Goal: Find specific page/section: Find specific page/section

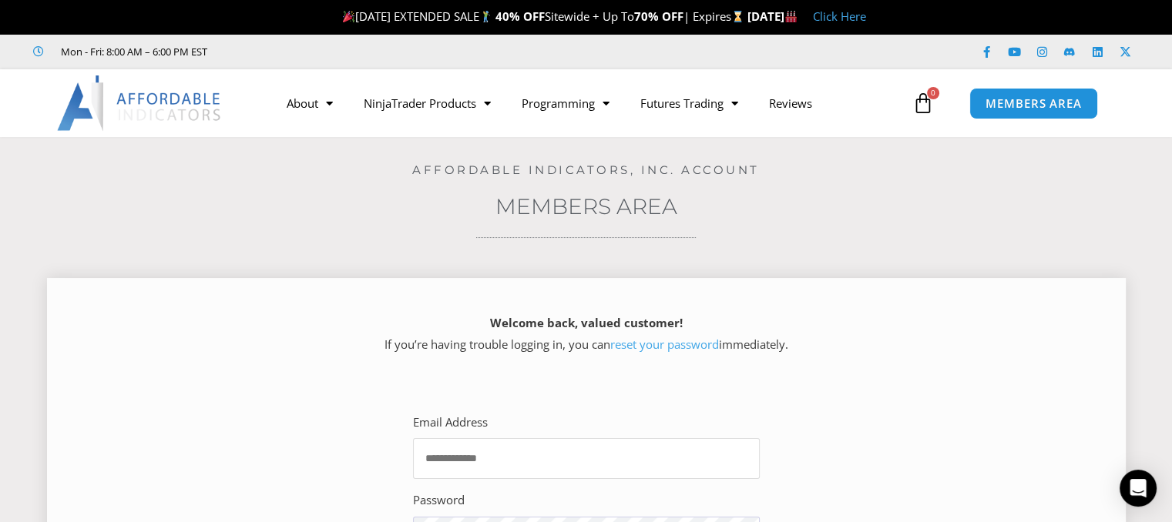
click at [604, 454] on input "Email Address" at bounding box center [586, 458] width 347 height 41
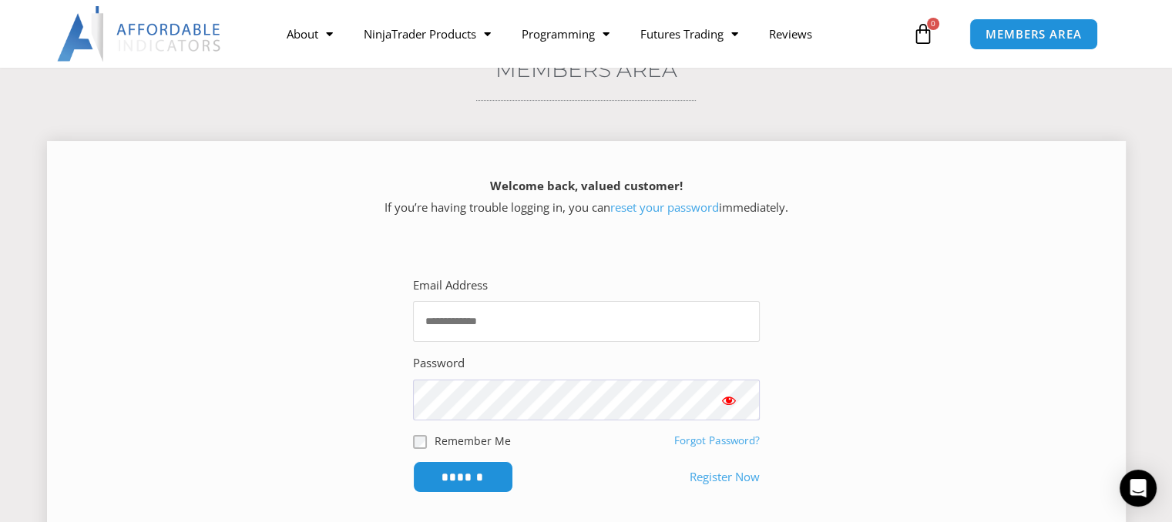
scroll to position [154, 0]
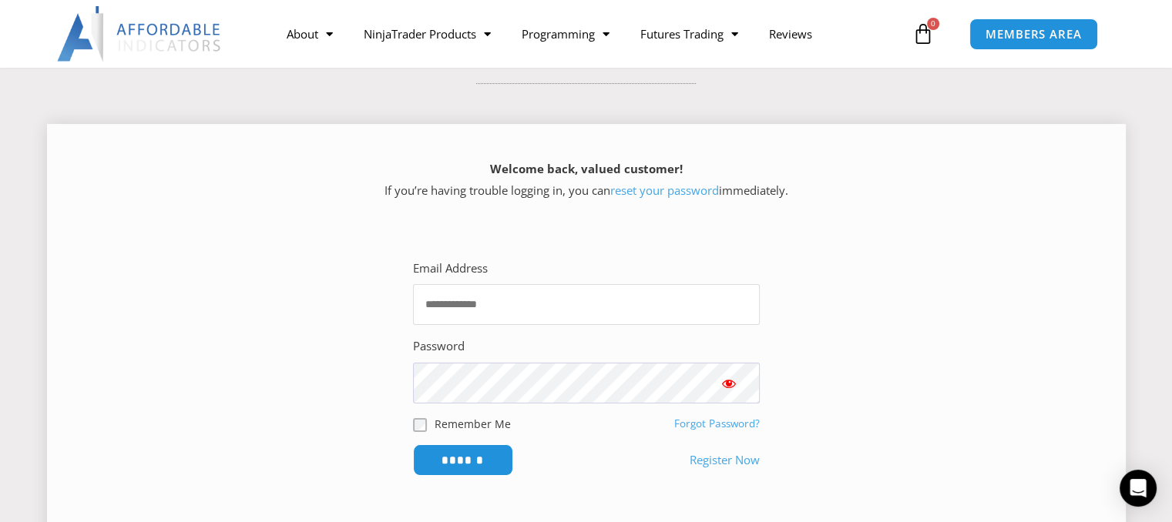
click at [442, 301] on input "Email Address" at bounding box center [586, 304] width 347 height 41
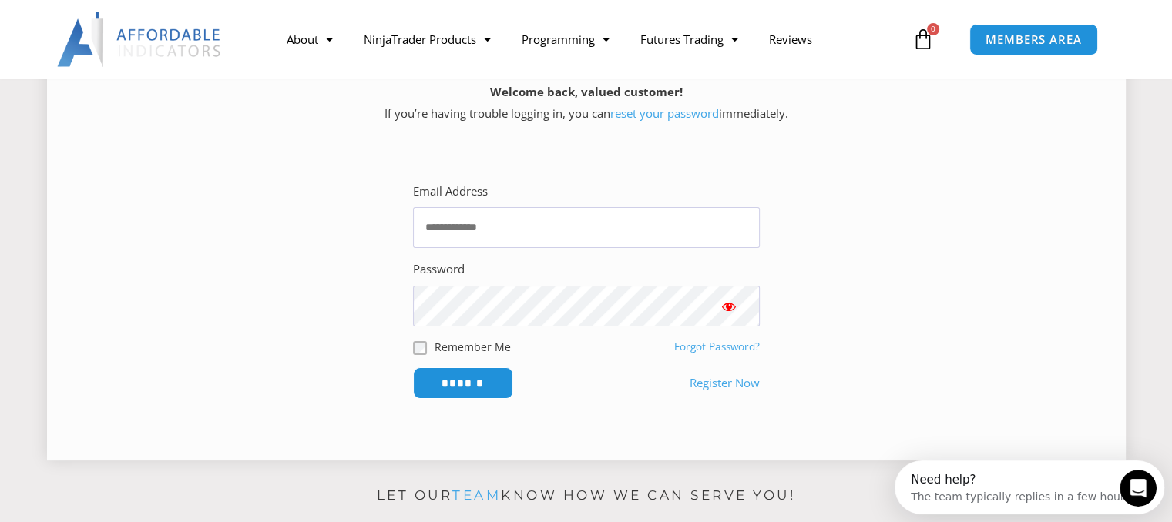
click at [815, 460] on div "Welcome back, valued customer! If you’re having trouble logging in, you can res…" at bounding box center [586, 248] width 1079 height 448
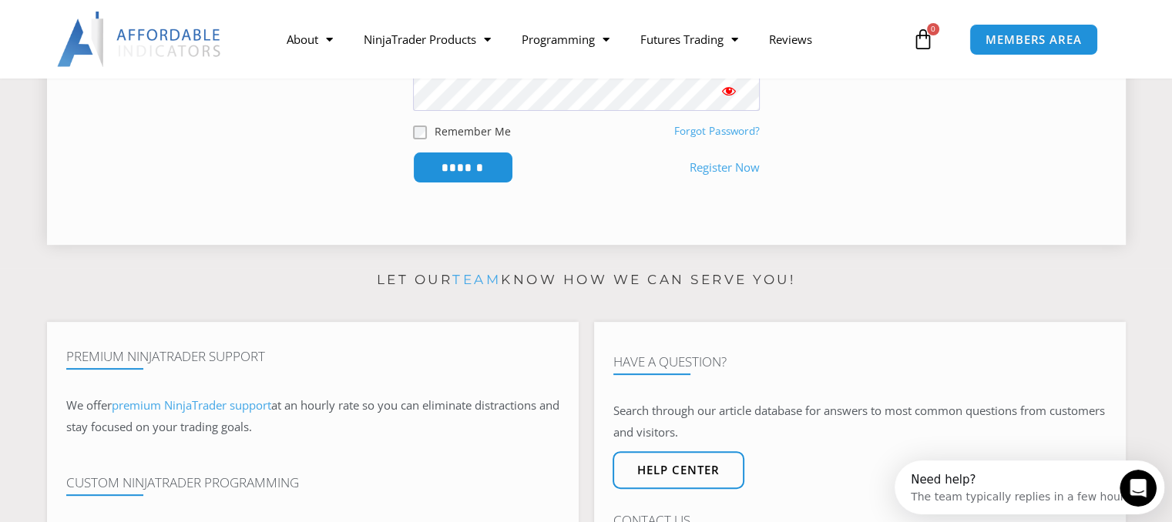
scroll to position [462, 0]
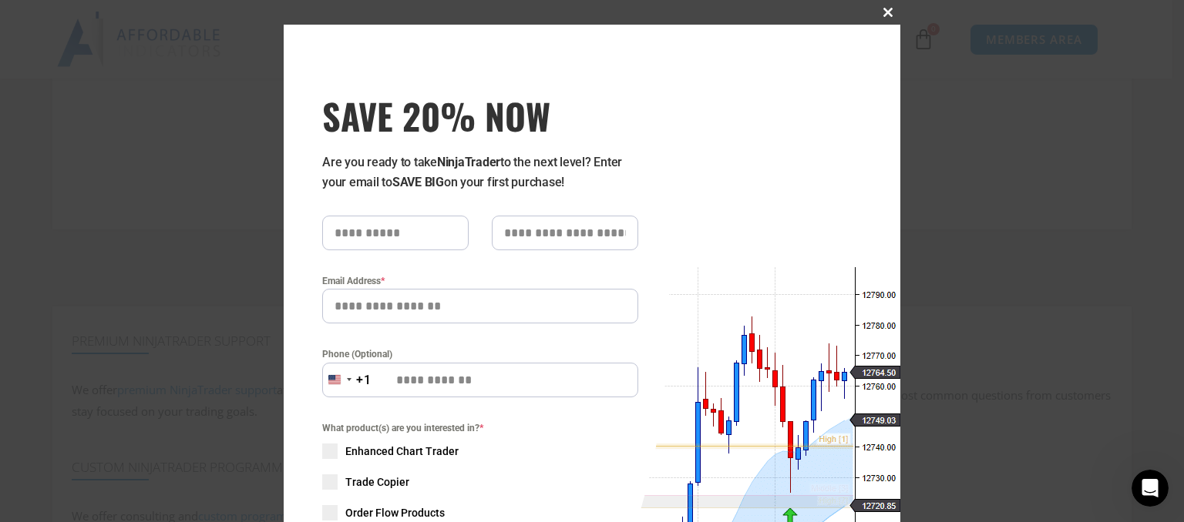
click at [880, 13] on span at bounding box center [887, 12] width 25 height 9
